Goal: Navigation & Orientation: Find specific page/section

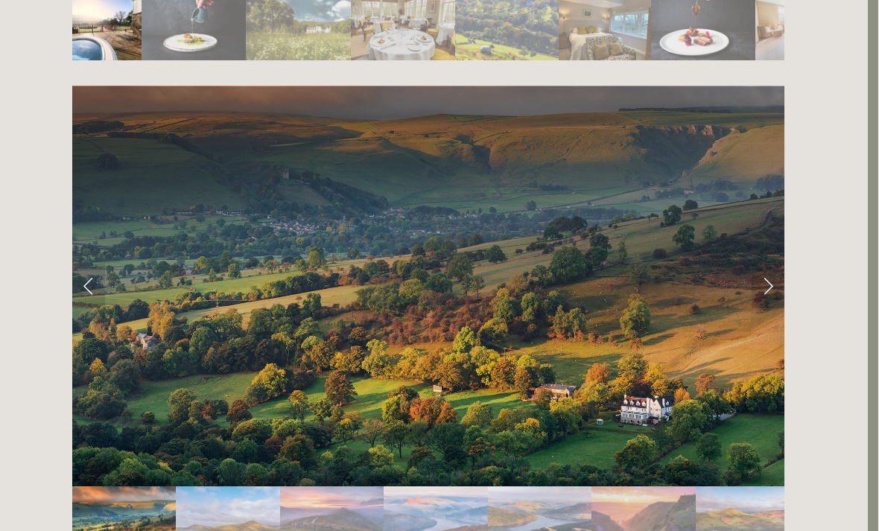
scroll to position [2936, 10]
click at [766, 264] on link "Next Slide" at bounding box center [768, 286] width 33 height 45
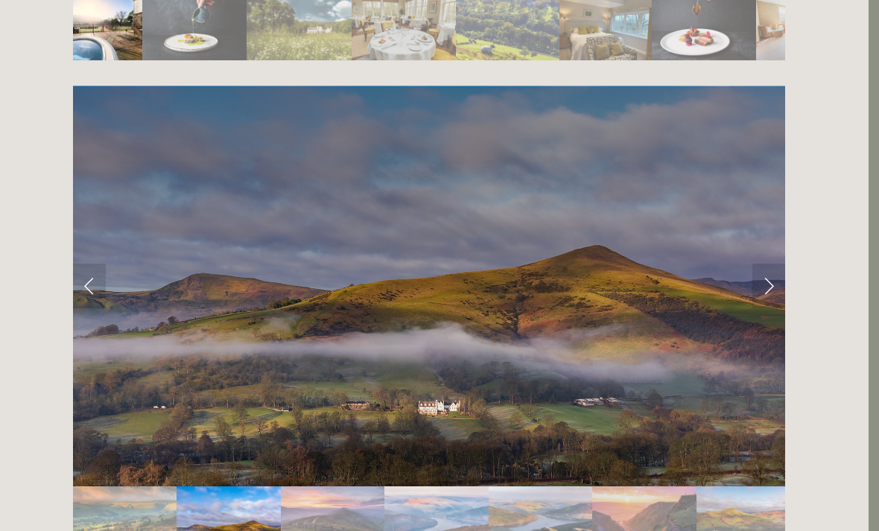
click at [764, 264] on link "Next Slide" at bounding box center [768, 286] width 33 height 45
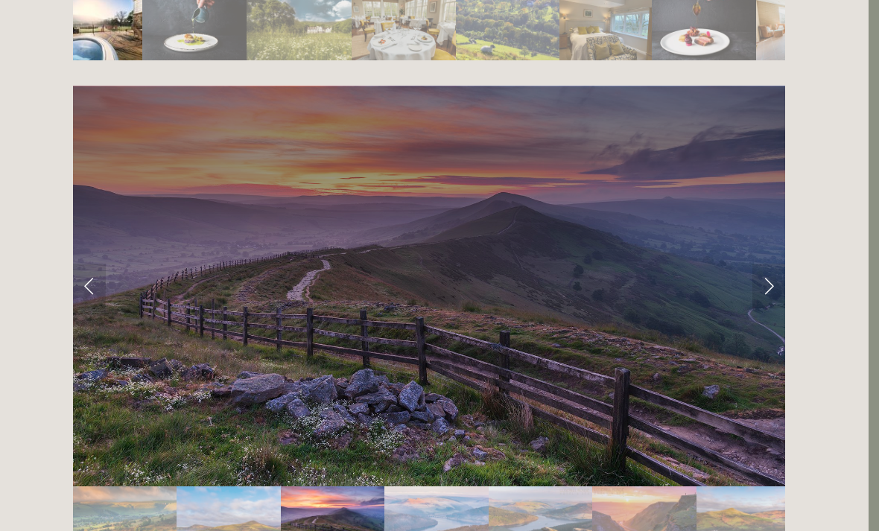
click at [768, 264] on link "Next Slide" at bounding box center [768, 286] width 33 height 45
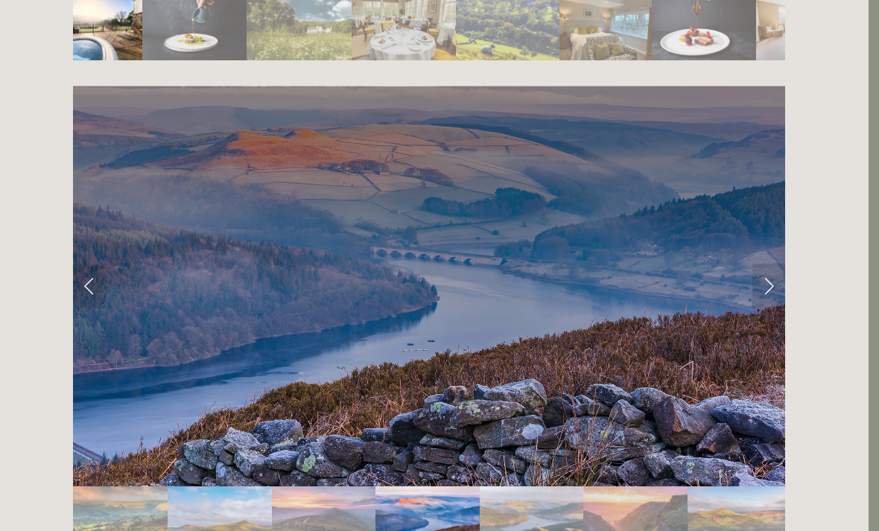
click at [768, 264] on link "Next Slide" at bounding box center [768, 286] width 33 height 45
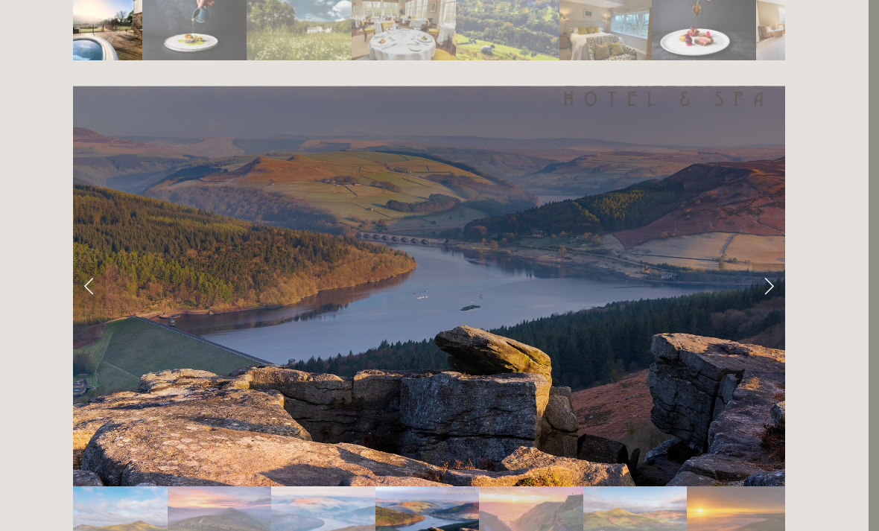
click at [769, 264] on link "Next Slide" at bounding box center [768, 286] width 33 height 45
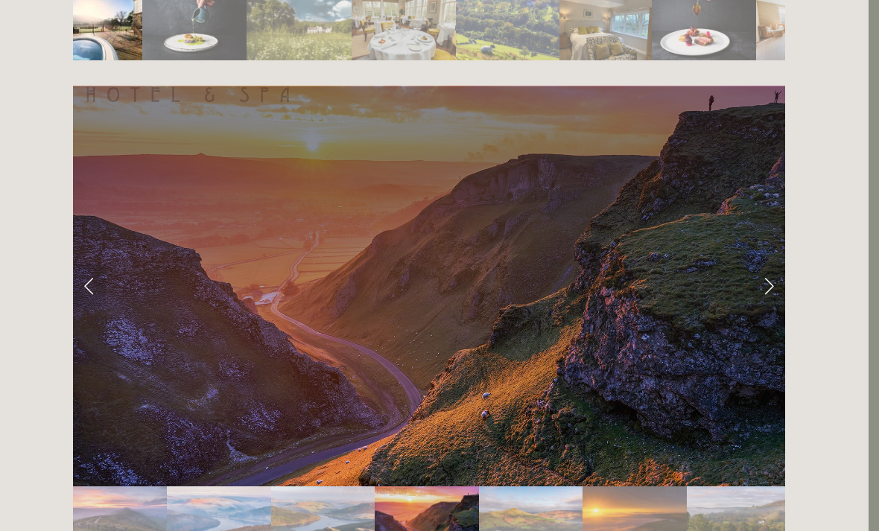
click at [768, 264] on link "Next Slide" at bounding box center [768, 286] width 33 height 45
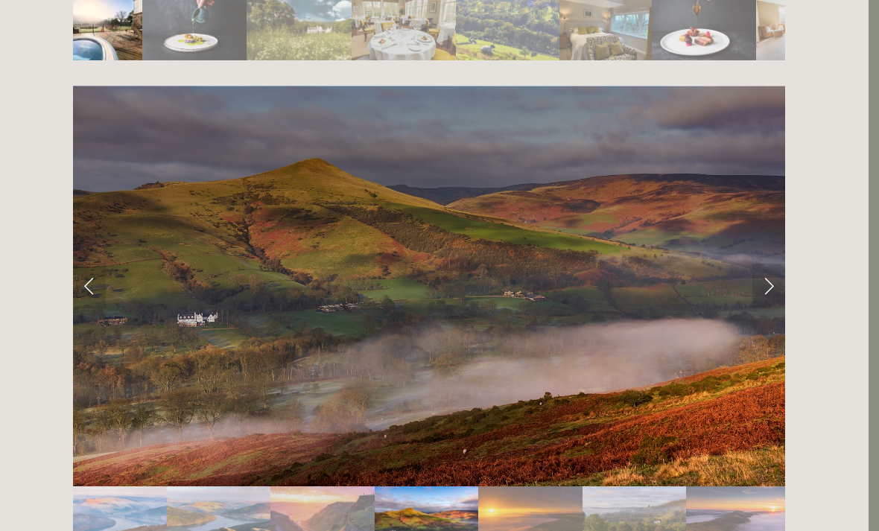
click at [769, 264] on link "Next Slide" at bounding box center [768, 286] width 33 height 45
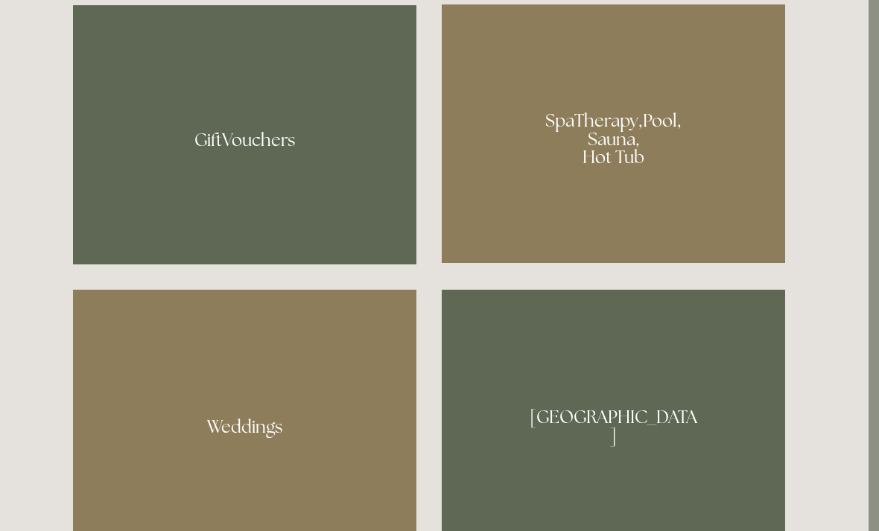
scroll to position [1228, 10]
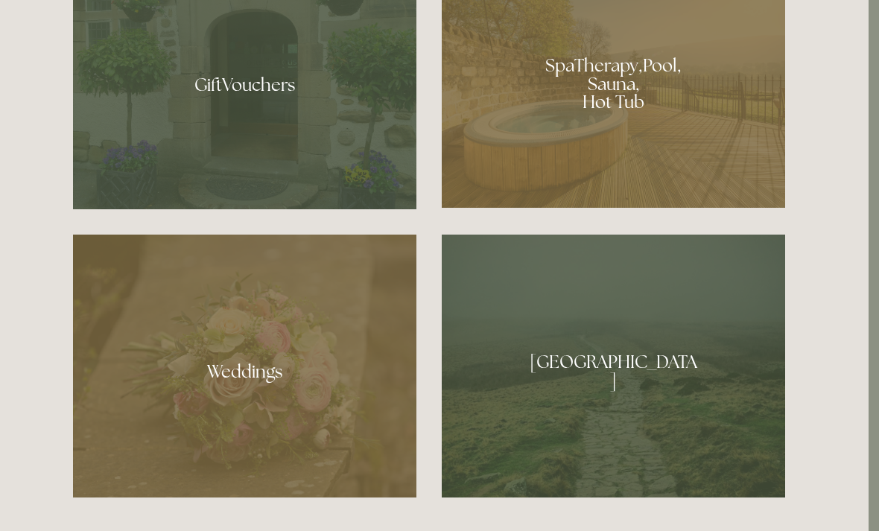
click at [252, 410] on div at bounding box center [244, 366] width 343 height 263
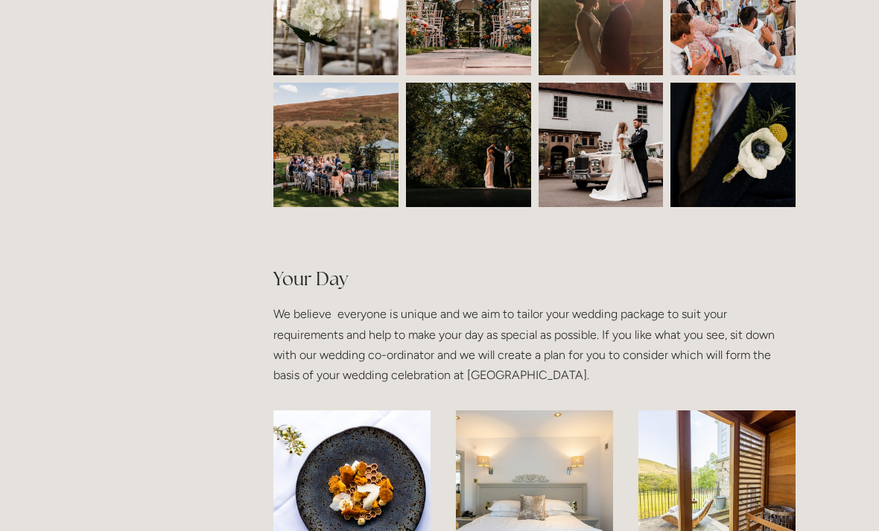
scroll to position [812, 0]
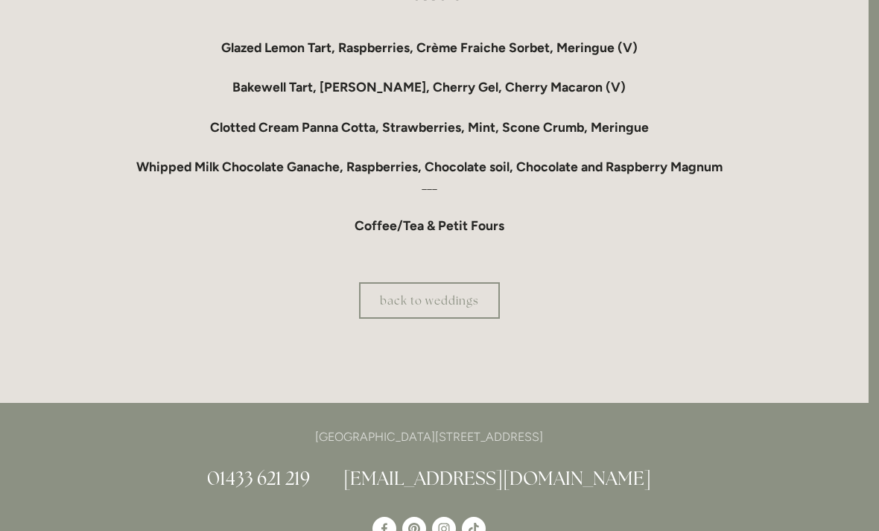
scroll to position [1396, 10]
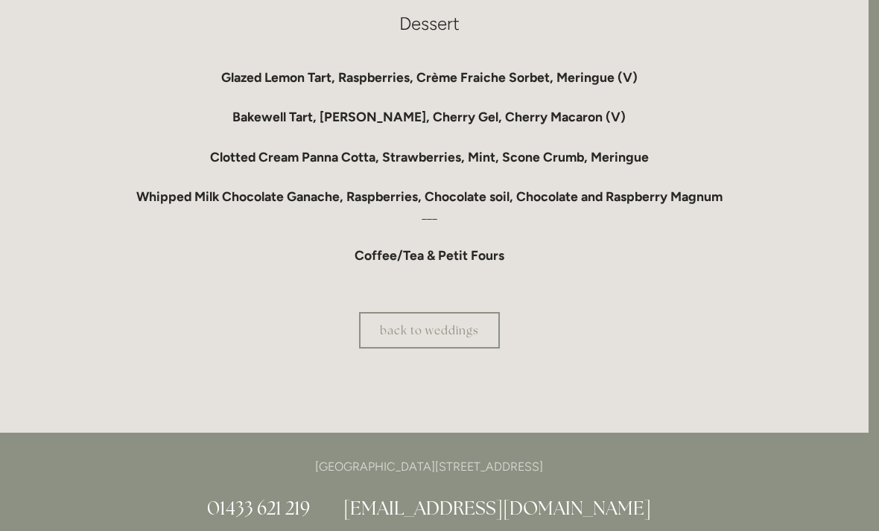
click at [455, 349] on link "back to weddings" at bounding box center [429, 330] width 141 height 36
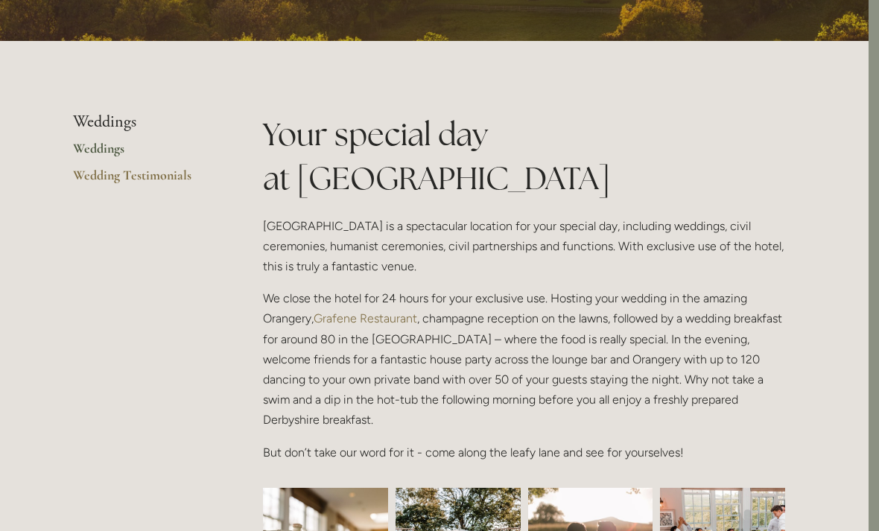
scroll to position [272, 10]
click at [122, 124] on li "Weddings" at bounding box center [144, 121] width 142 height 19
click at [173, 177] on link "Wedding Testimonials" at bounding box center [144, 180] width 142 height 27
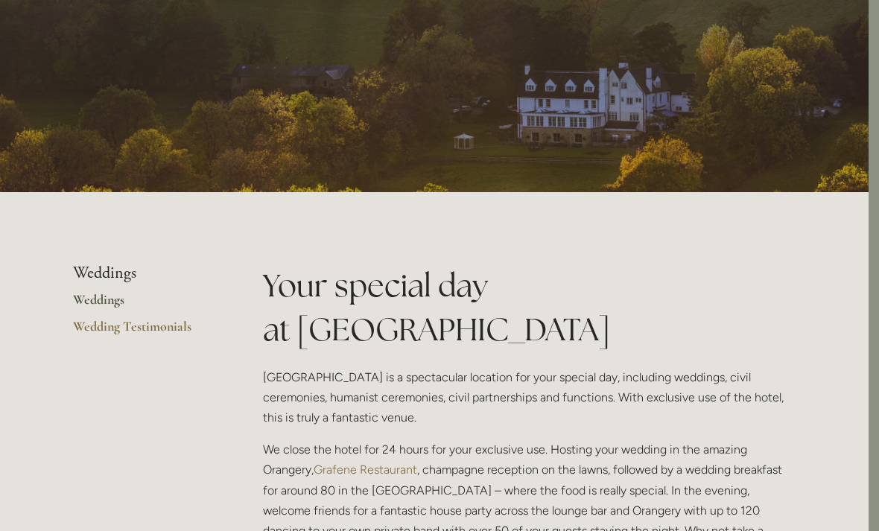
scroll to position [0, 10]
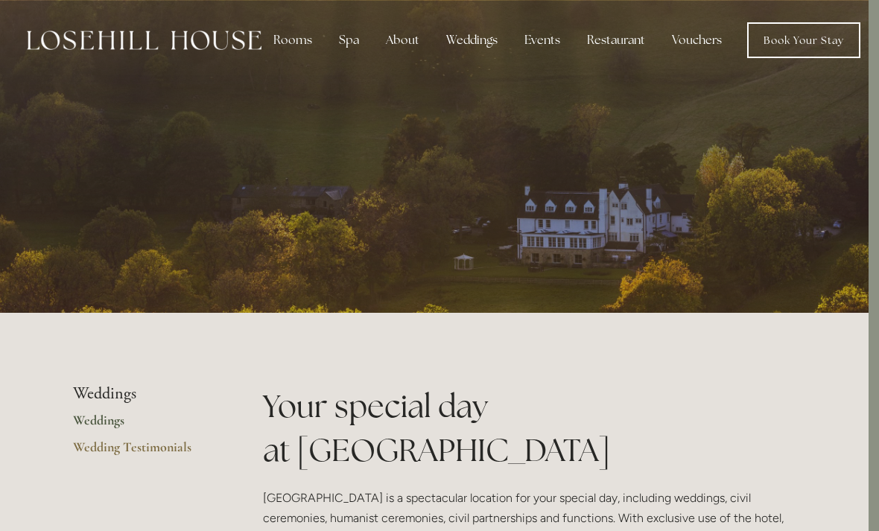
click at [791, 40] on link "Book Your Stay" at bounding box center [803, 40] width 113 height 36
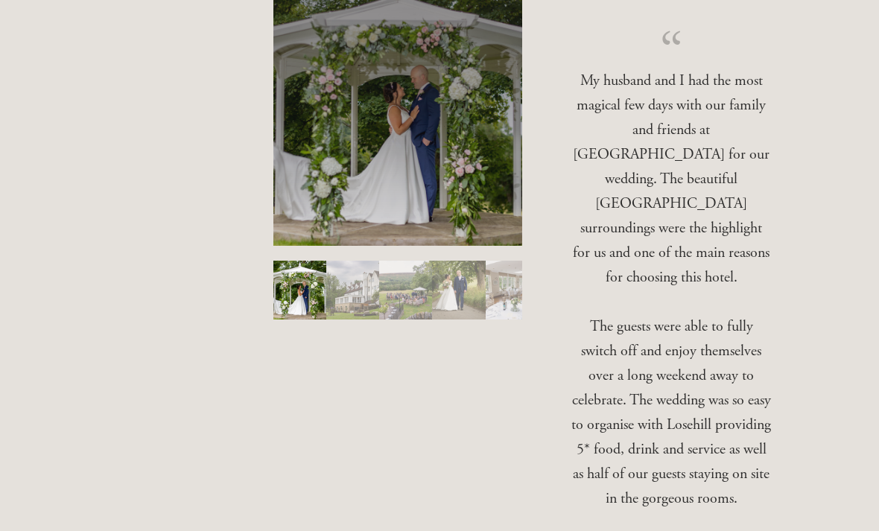
scroll to position [402, 0]
click at [350, 294] on img "Slide 2" at bounding box center [352, 290] width 53 height 59
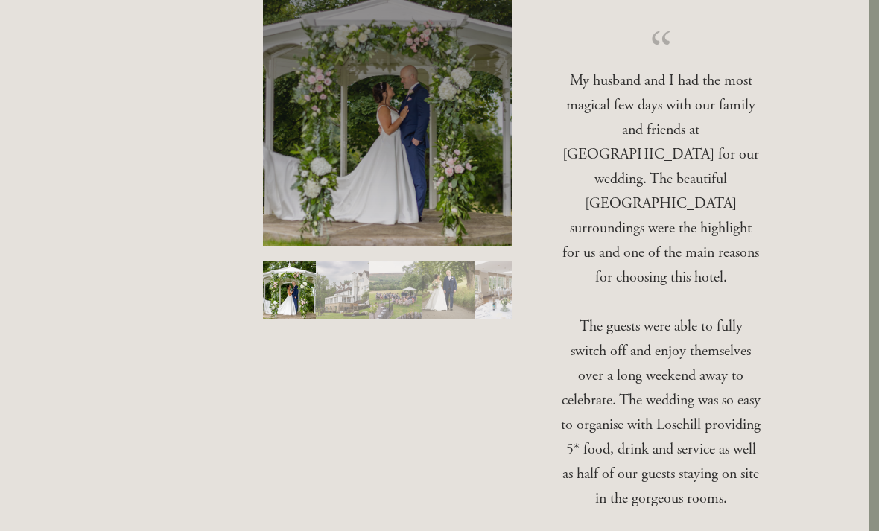
scroll to position [402, 10]
click at [411, 283] on img "Slide 3" at bounding box center [395, 290] width 53 height 59
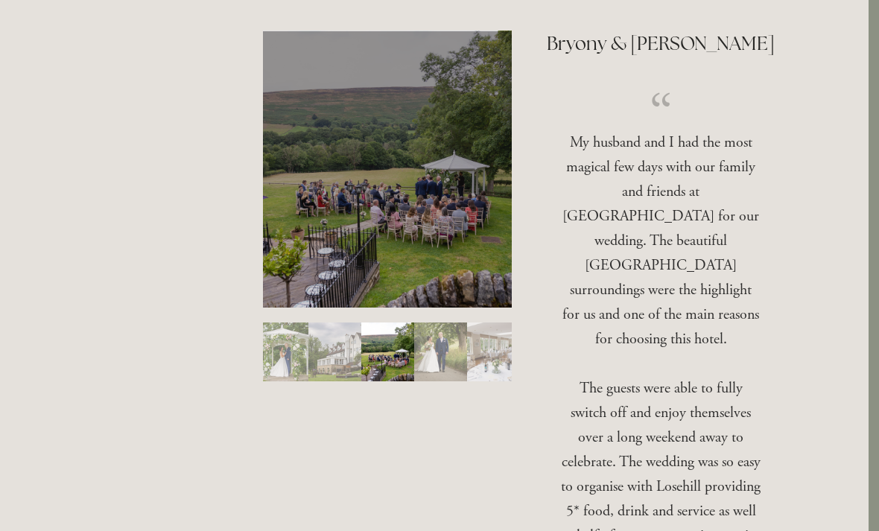
scroll to position [338, 10]
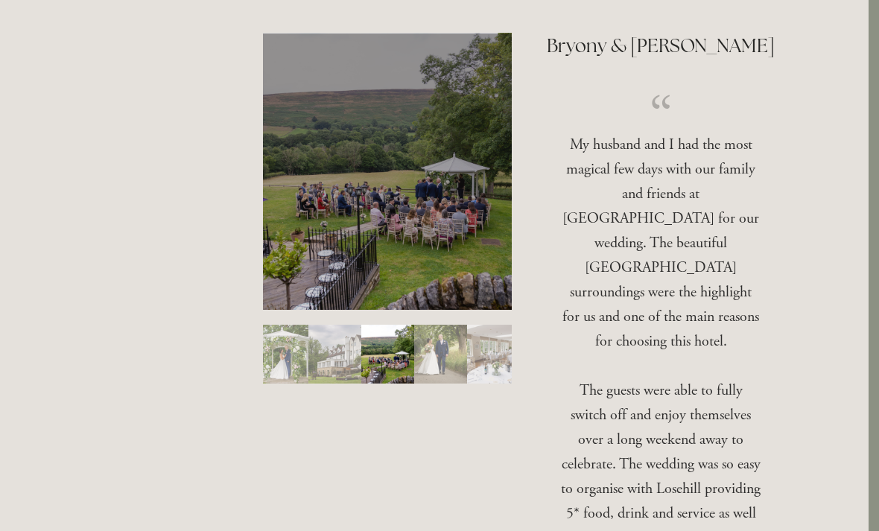
click at [436, 360] on img "Slide 4" at bounding box center [440, 354] width 53 height 59
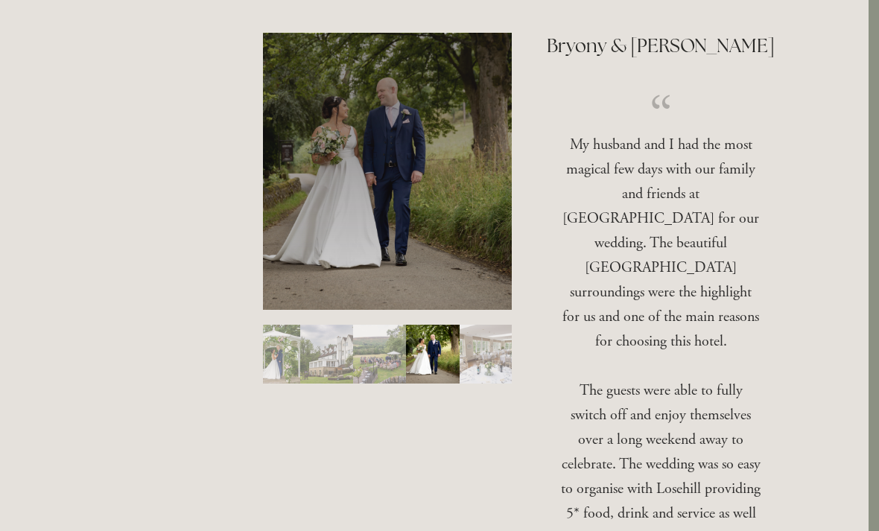
click at [485, 355] on img "Slide 5" at bounding box center [486, 354] width 53 height 59
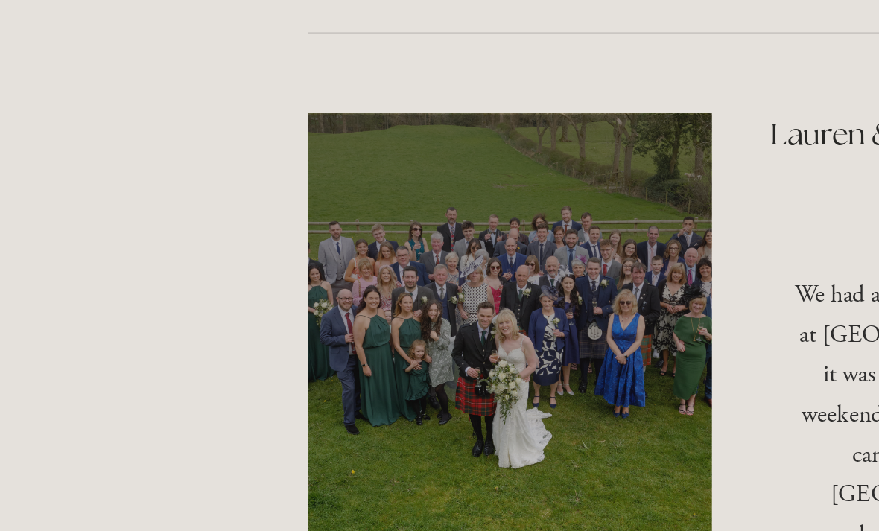
scroll to position [1421, 0]
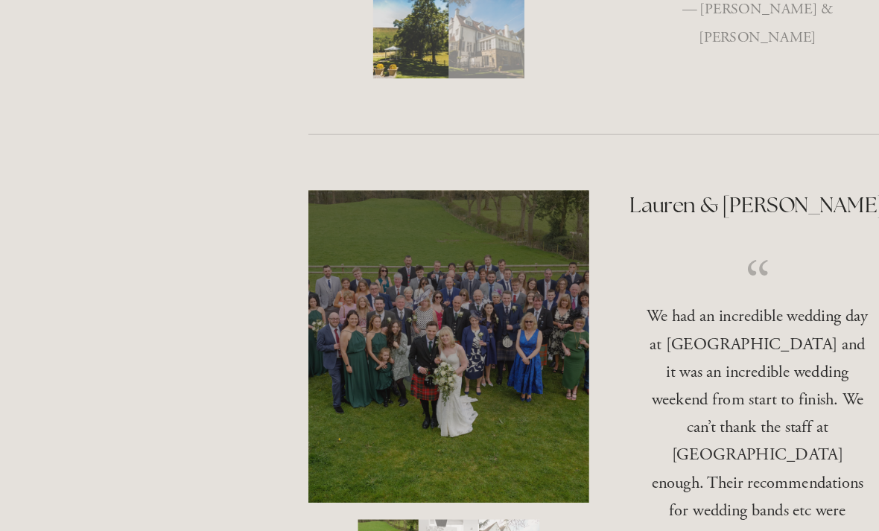
click at [392, 477] on img "Slide 2" at bounding box center [398, 507] width 54 height 60
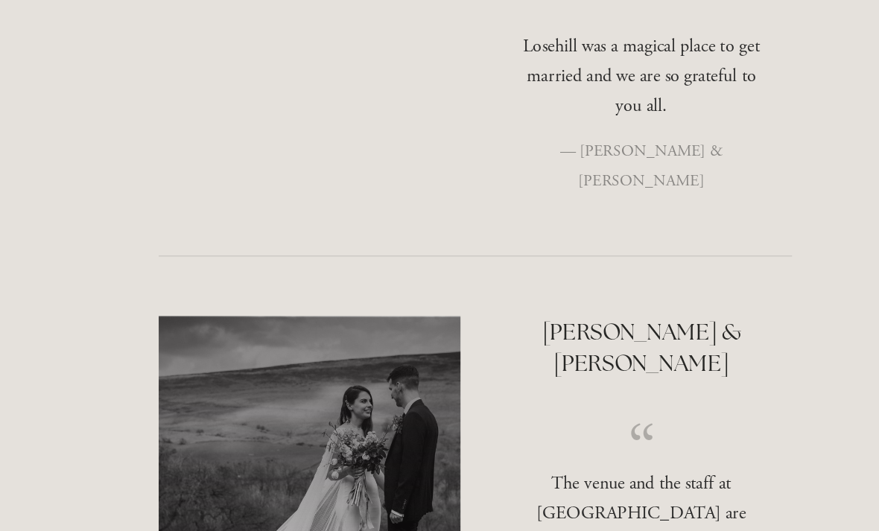
scroll to position [4062, 10]
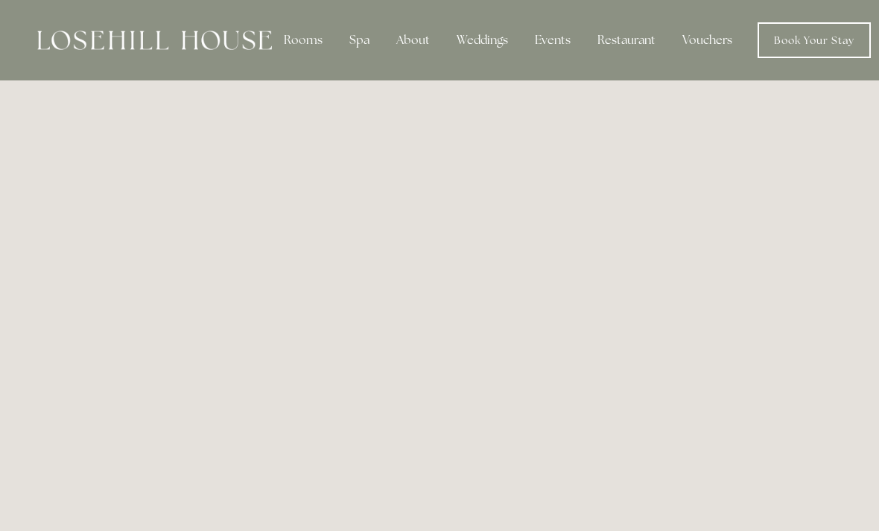
click at [629, 38] on div "Restaurant" at bounding box center [626, 40] width 82 height 30
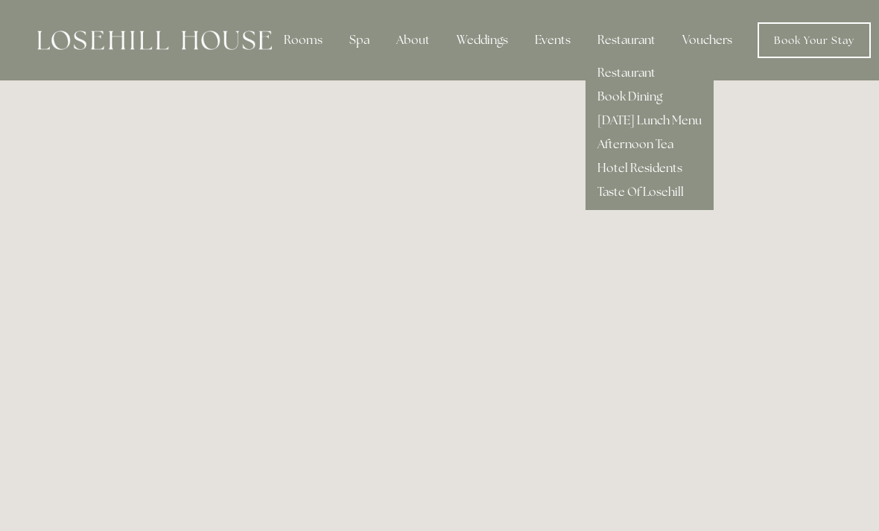
click at [653, 166] on link "Hotel Residents" at bounding box center [639, 168] width 85 height 16
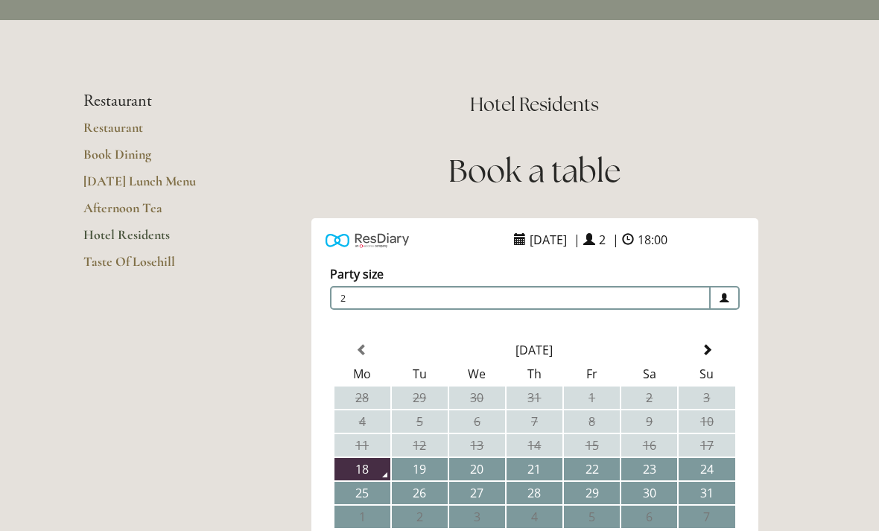
scroll to position [60, 0]
click at [124, 129] on link "Restaurant" at bounding box center [154, 132] width 142 height 27
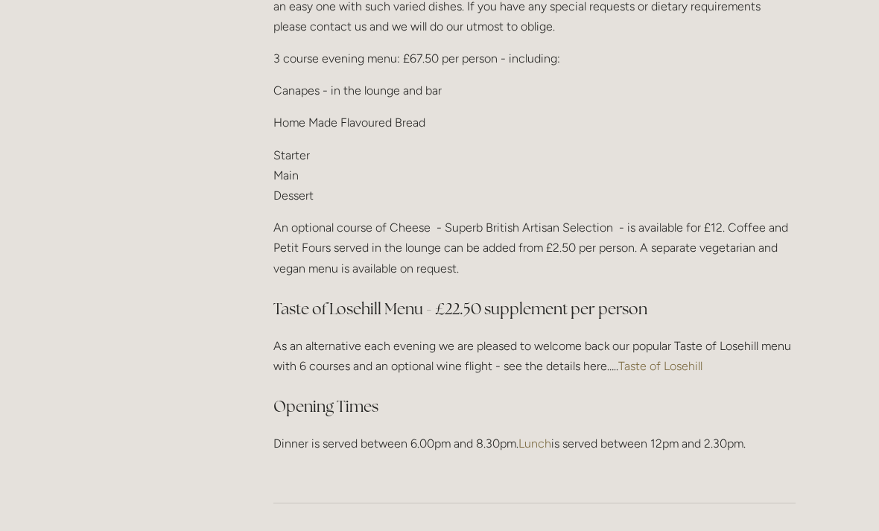
scroll to position [1900, 0]
